Goal: Task Accomplishment & Management: Complete application form

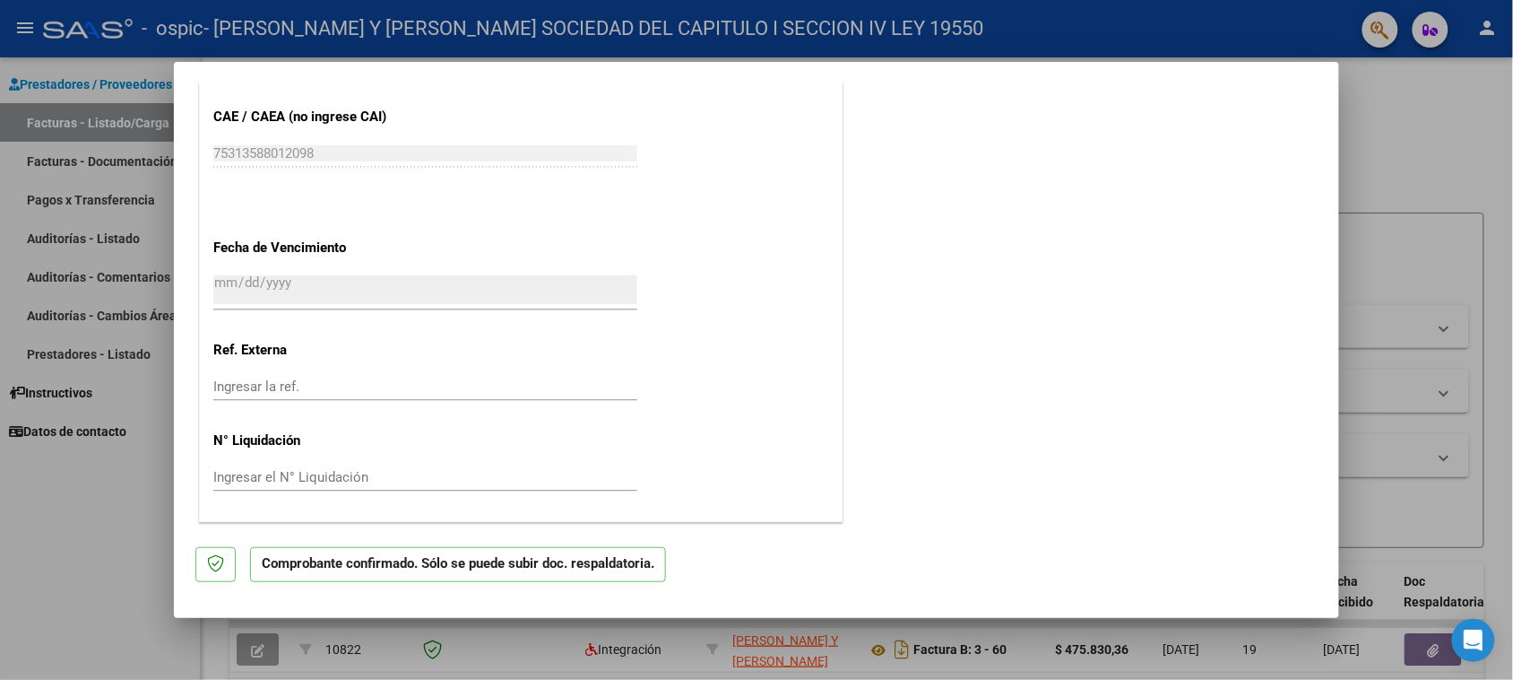
scroll to position [1261, 0]
click at [1423, 158] on div at bounding box center [756, 340] width 1513 height 680
type input "$ 0,00"
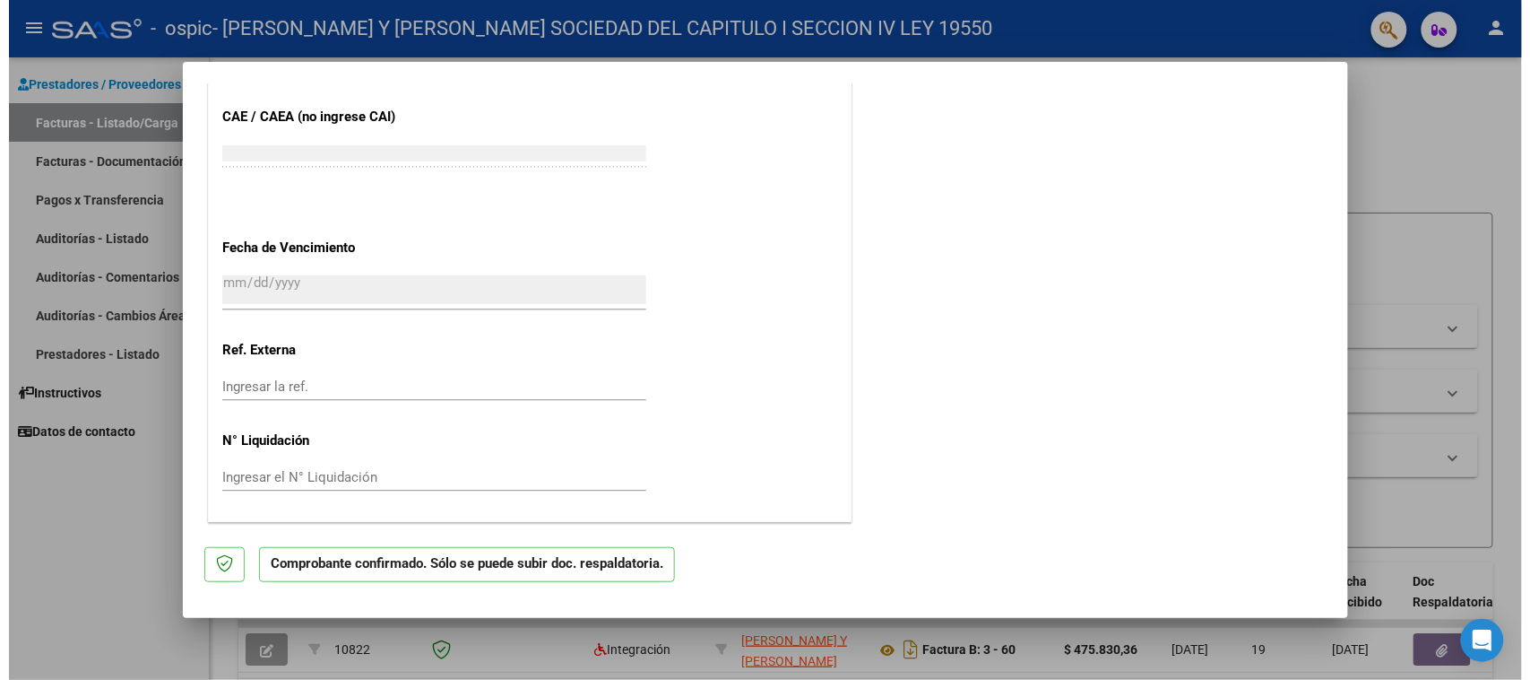
scroll to position [0, 0]
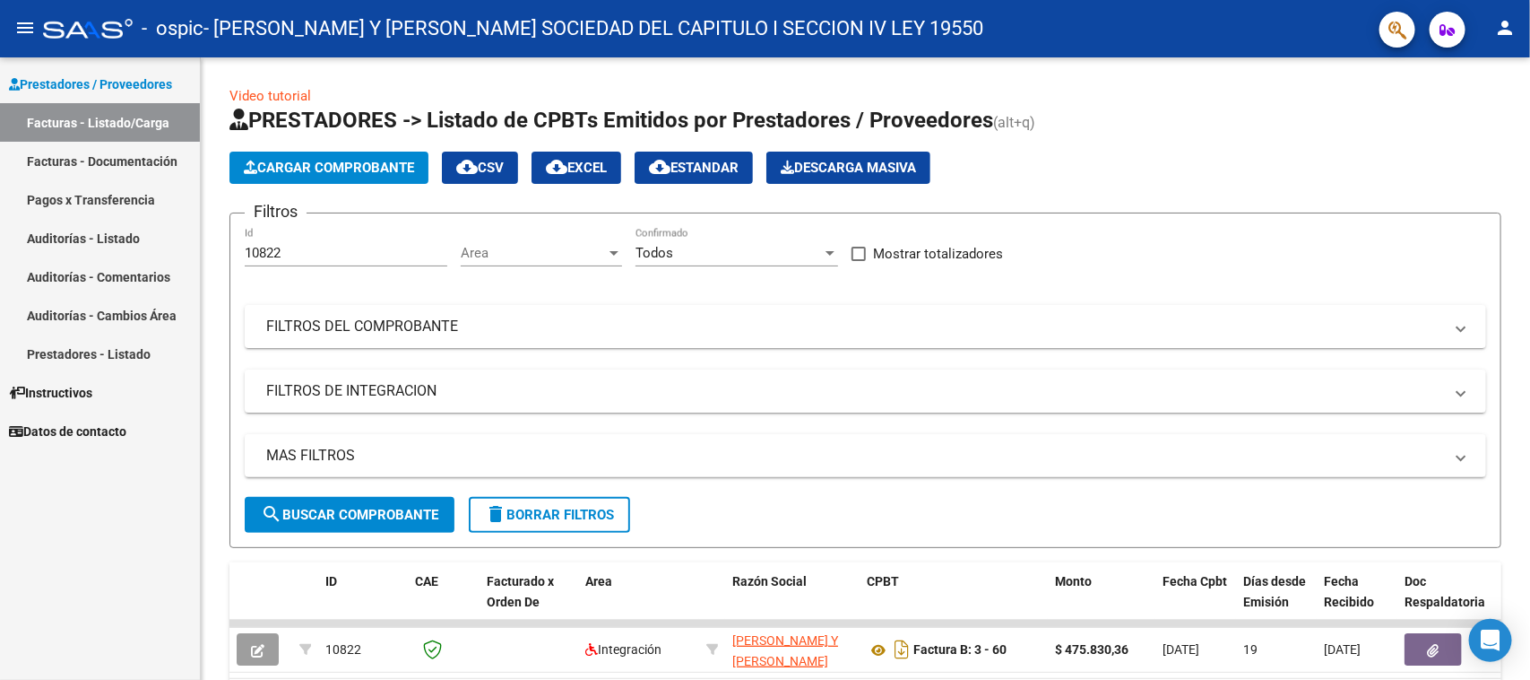
click at [103, 118] on link "Facturas - Listado/Carga" at bounding box center [100, 122] width 200 height 39
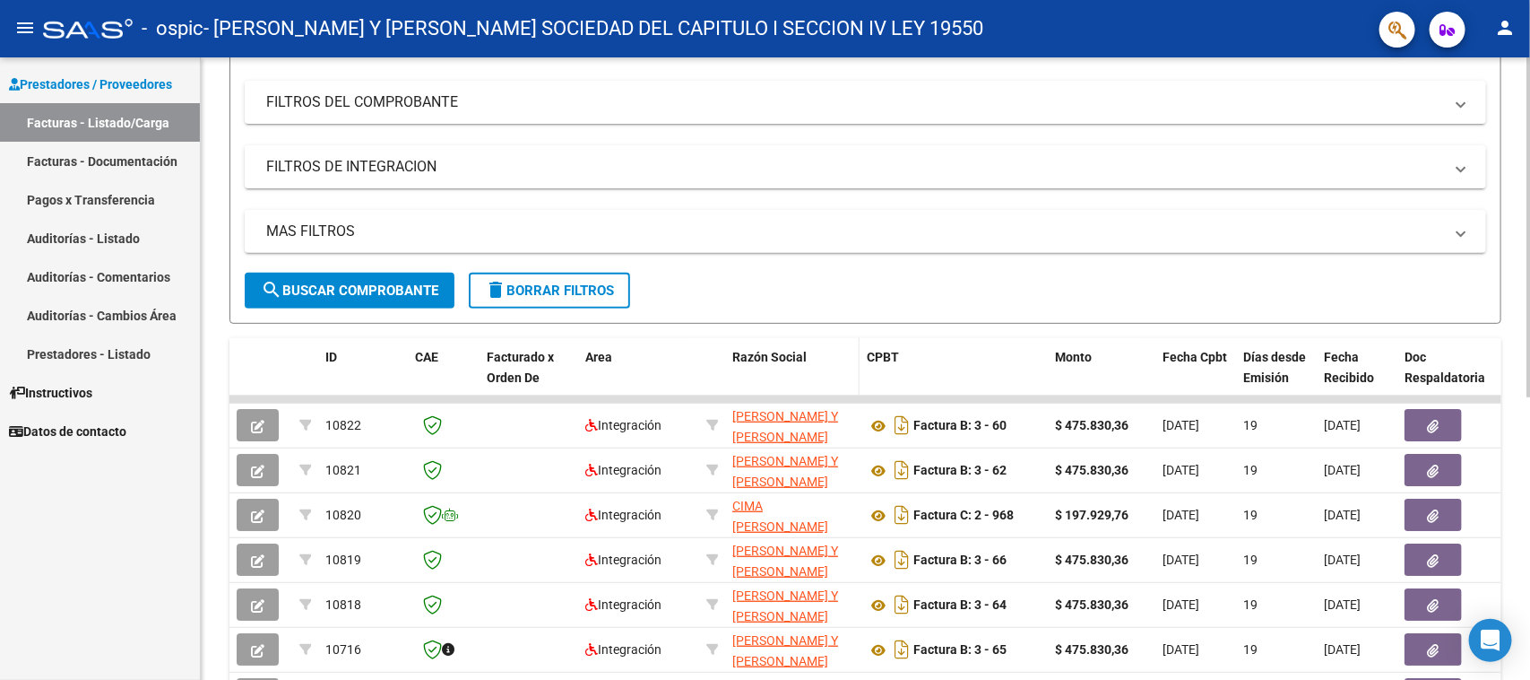
scroll to position [336, 0]
